Goal: Task Accomplishment & Management: Manage account settings

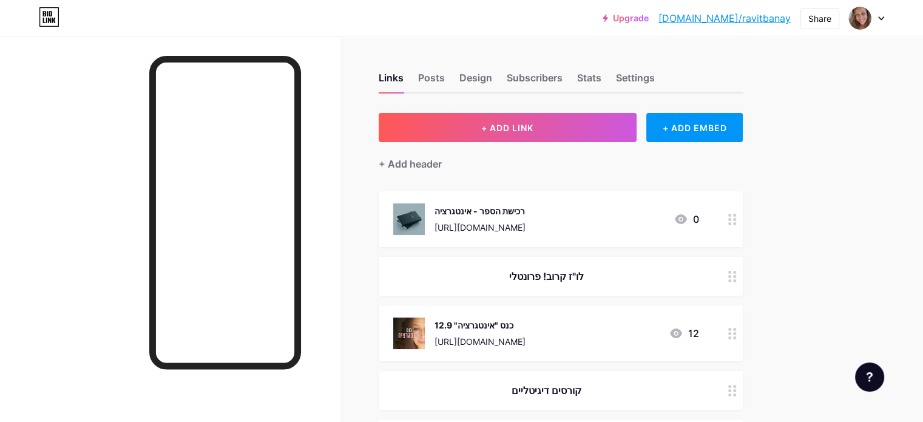
click at [525, 221] on div "[URL][DOMAIN_NAME]" at bounding box center [479, 227] width 91 height 13
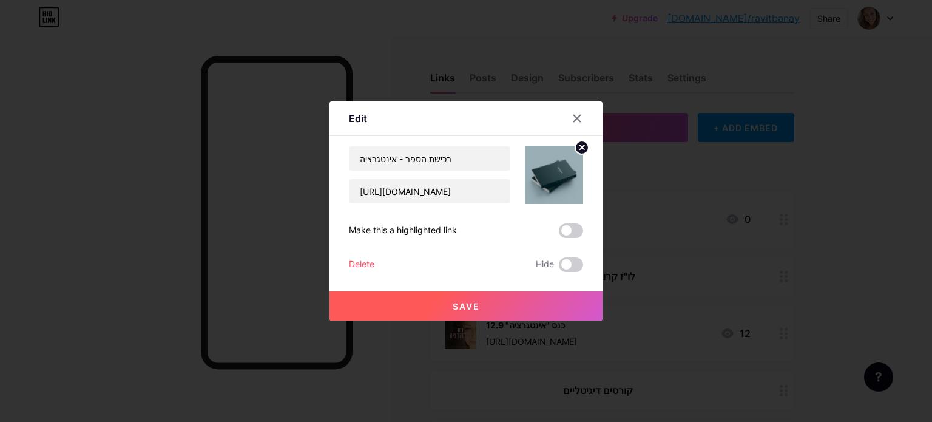
click at [451, 306] on button "Save" at bounding box center [465, 305] width 273 height 29
click at [579, 114] on icon at bounding box center [577, 118] width 10 height 10
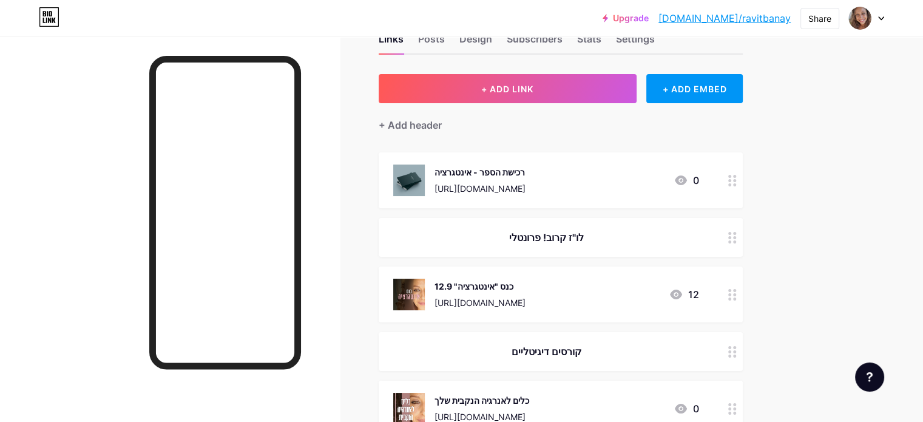
scroll to position [61, 0]
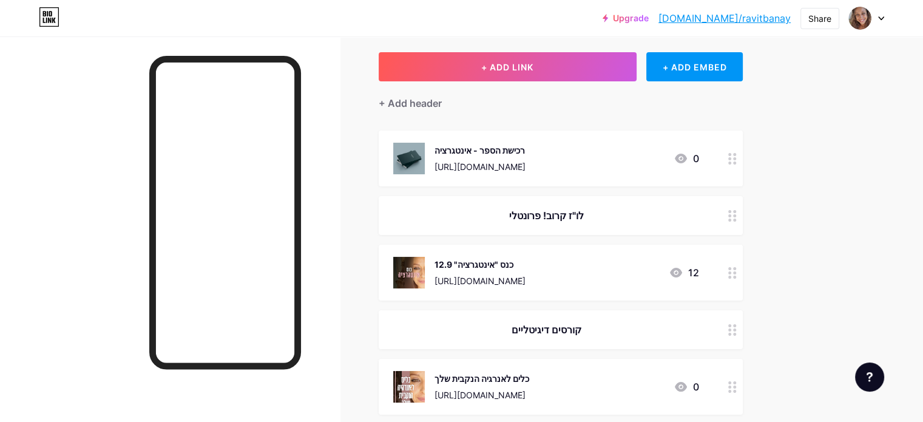
click at [737, 214] on icon at bounding box center [732, 216] width 8 height 12
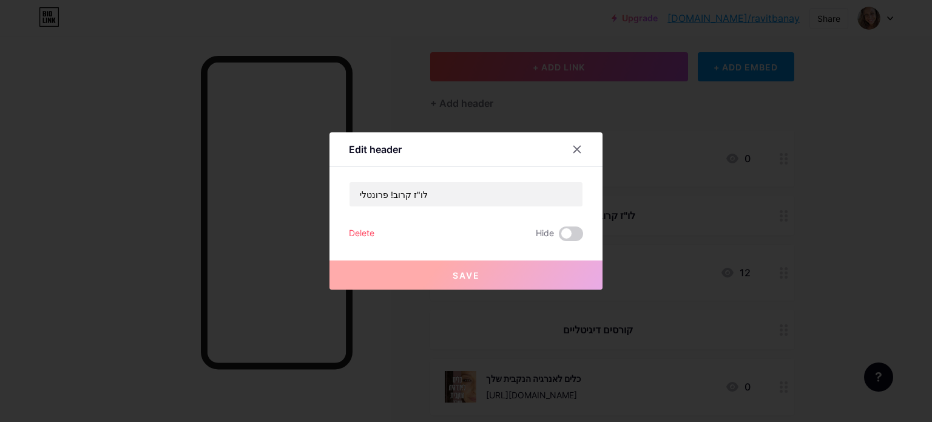
click at [365, 234] on div "Delete" at bounding box center [361, 233] width 25 height 15
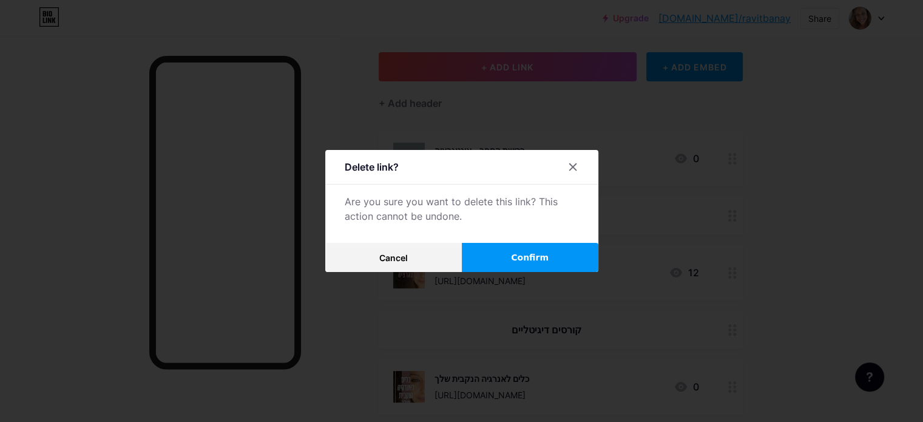
click at [526, 254] on span "Confirm" at bounding box center [530, 257] width 38 height 13
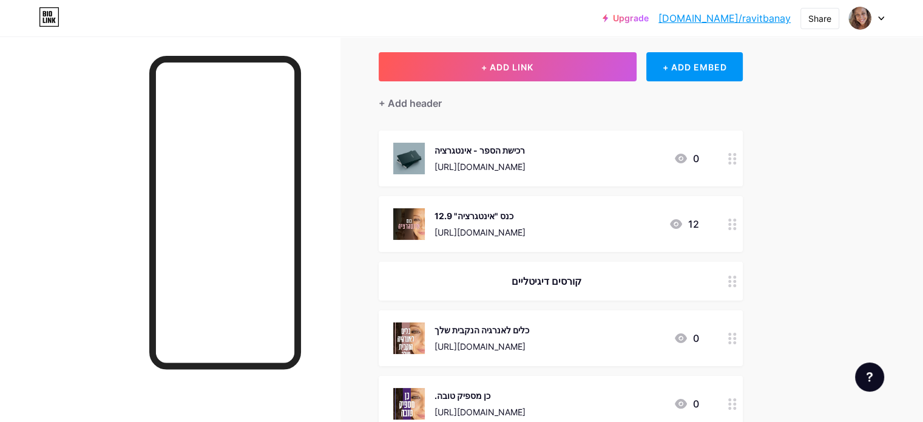
click at [737, 224] on icon at bounding box center [732, 224] width 8 height 12
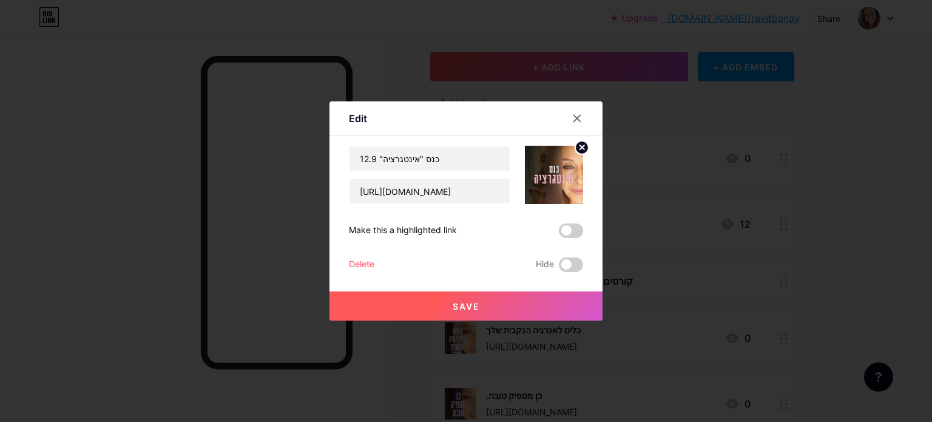
click at [367, 262] on div "Delete" at bounding box center [361, 264] width 25 height 15
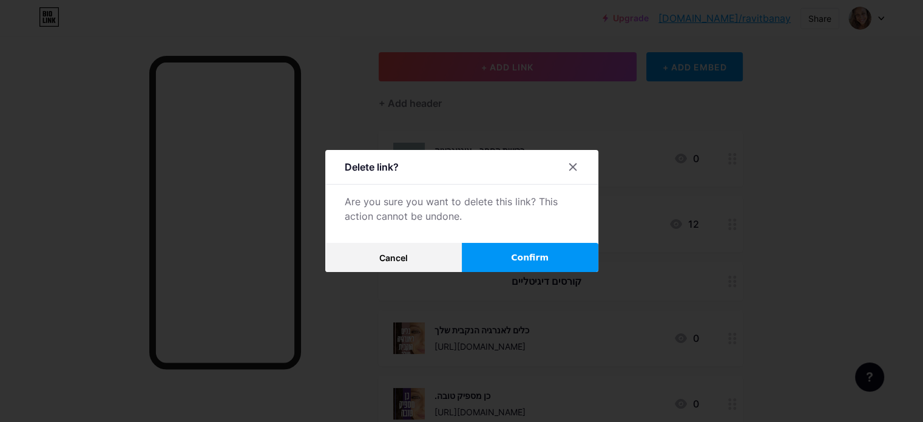
click at [524, 252] on span "Confirm" at bounding box center [530, 257] width 38 height 13
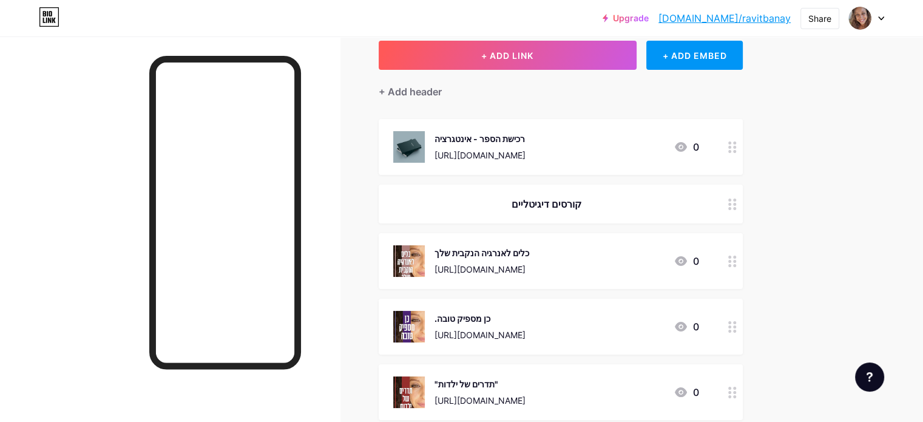
scroll to position [0, 0]
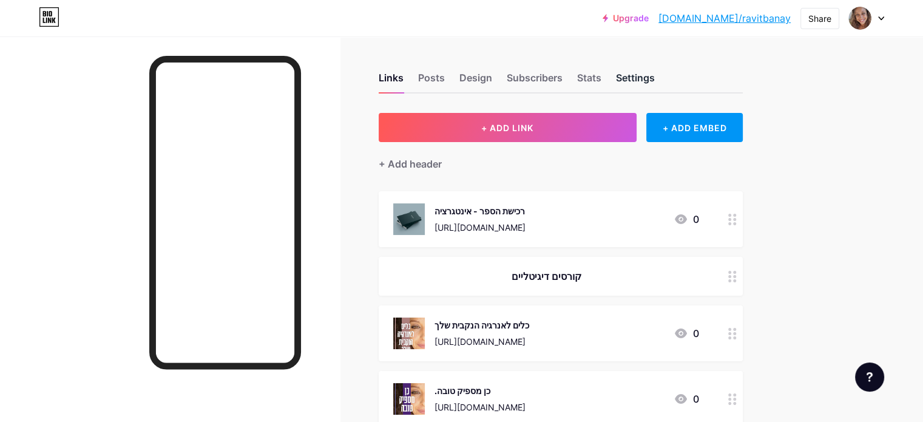
click at [655, 79] on div "Settings" at bounding box center [635, 81] width 39 height 22
